Goal: Information Seeking & Learning: Understand process/instructions

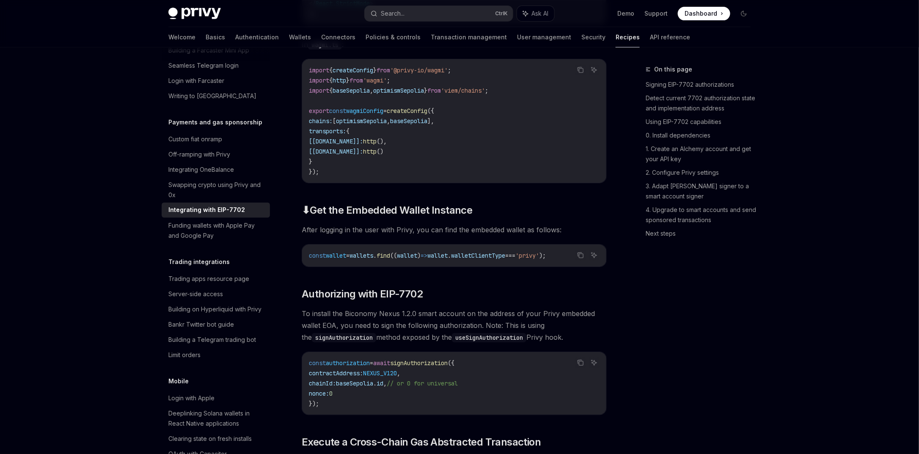
scroll to position [1418, 0]
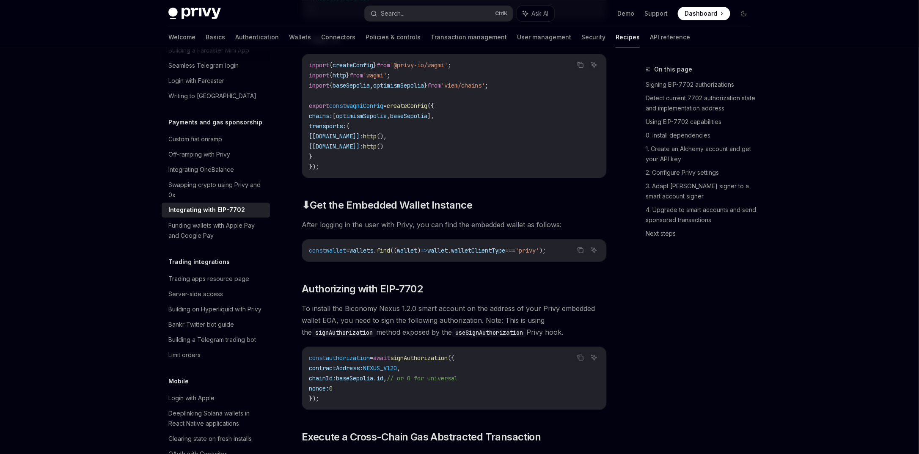
click at [381, 110] on span "wagmiConfig" at bounding box center [364, 106] width 37 height 8
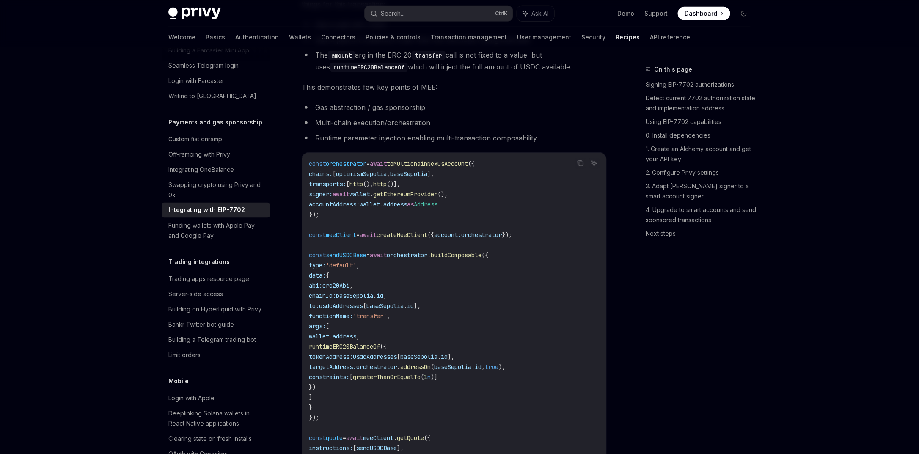
scroll to position [2027, 0]
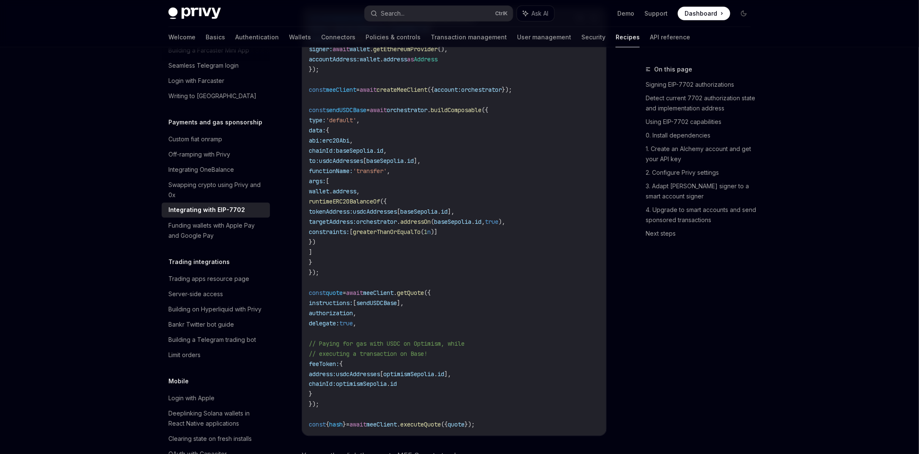
click at [427, 114] on span "orchestrator" at bounding box center [407, 110] width 41 height 8
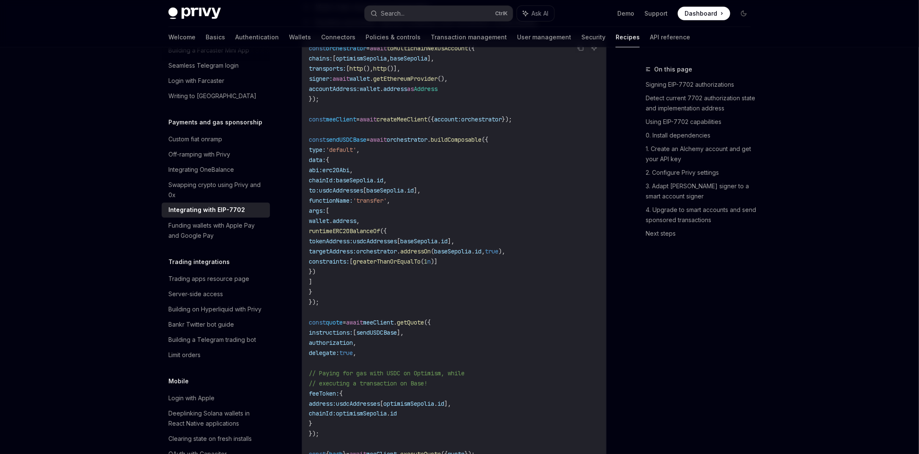
scroll to position [1976, 0]
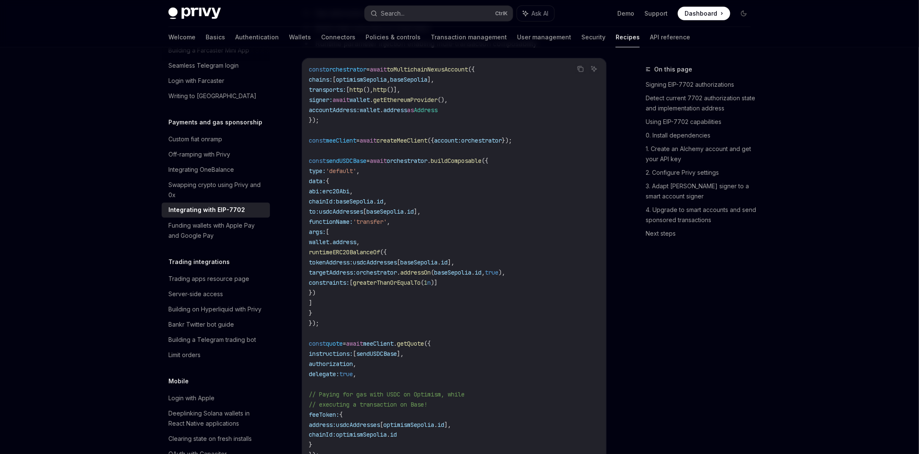
click at [409, 104] on span "getEthereumProvider" at bounding box center [405, 100] width 64 height 8
drag, startPoint x: 345, startPoint y: 114, endPoint x: 467, endPoint y: 111, distance: 122.7
click at [447, 104] on span "signer: await wallet . getEthereumProvider ()," at bounding box center [378, 100] width 139 height 8
copy span "await wallet . getEthereumProvider (),"
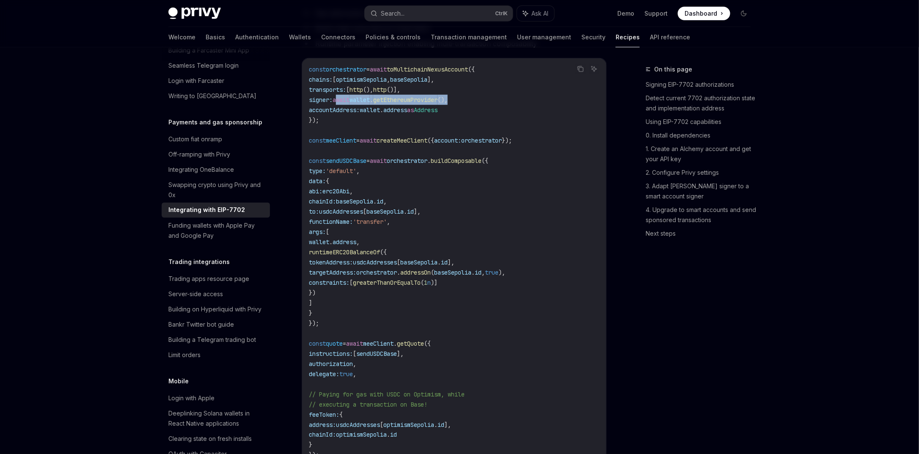
copy span "await wallet . getEthereumProvider (),"
click at [406, 104] on span "getEthereumProvider" at bounding box center [405, 100] width 64 height 8
